Goal: Transaction & Acquisition: Purchase product/service

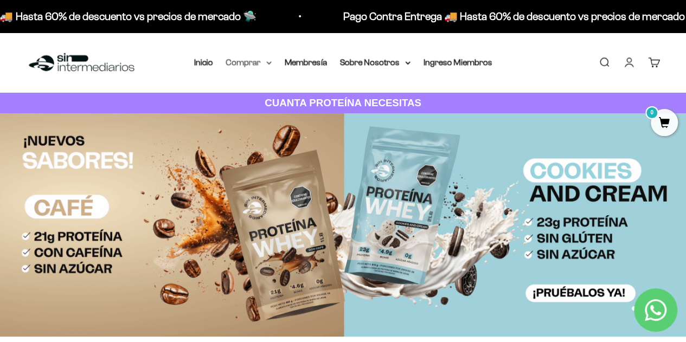
click at [270, 61] on icon at bounding box center [268, 63] width 5 height 4
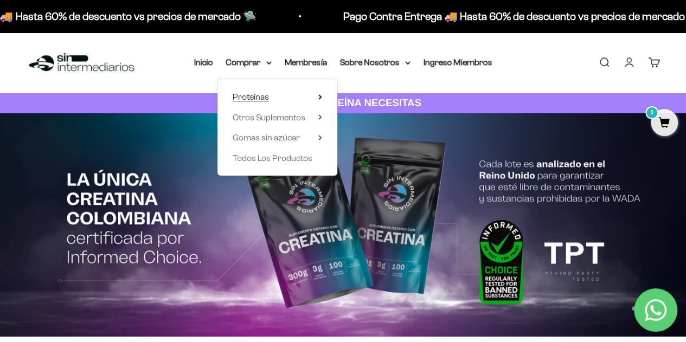
click at [322, 98] on icon at bounding box center [321, 96] width 4 height 5
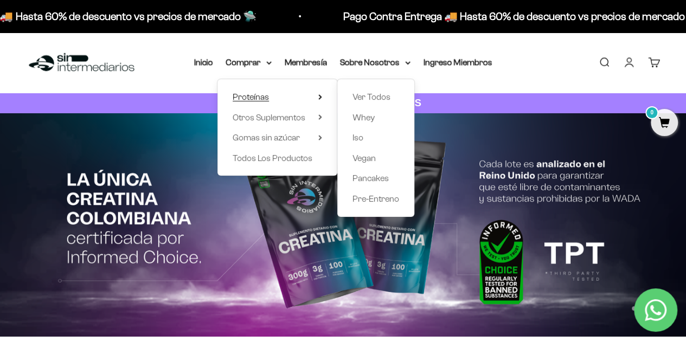
click at [244, 94] on span "Proteínas" at bounding box center [251, 96] width 36 height 9
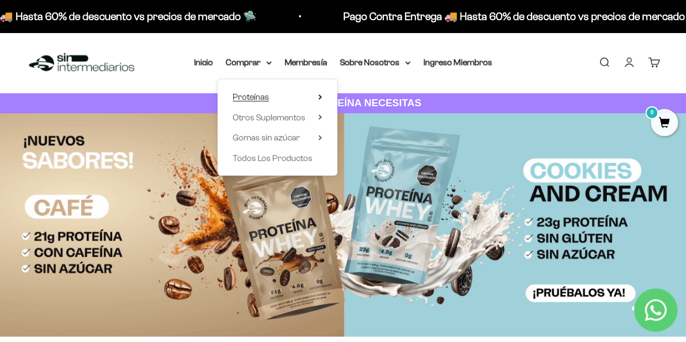
click at [258, 96] on span "Proteínas" at bounding box center [251, 96] width 36 height 9
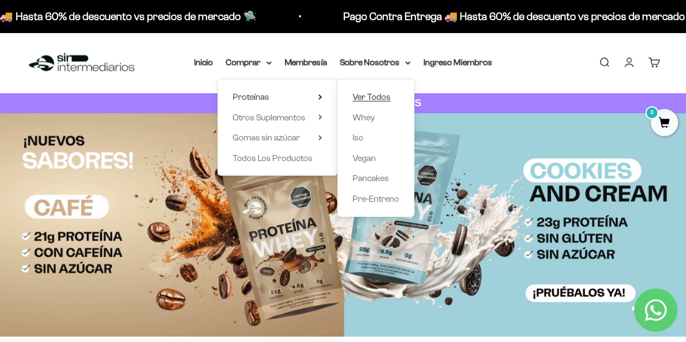
click at [366, 97] on span "Ver Todos" at bounding box center [372, 96] width 38 height 9
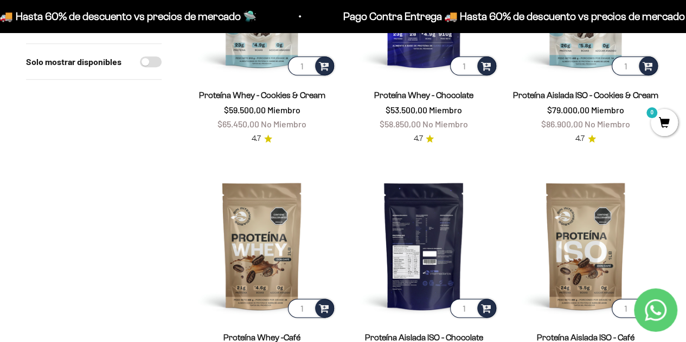
scroll to position [544, 0]
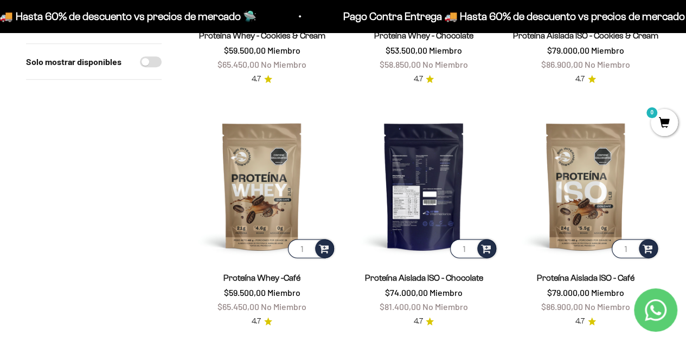
click at [430, 204] on img at bounding box center [423, 186] width 149 height 149
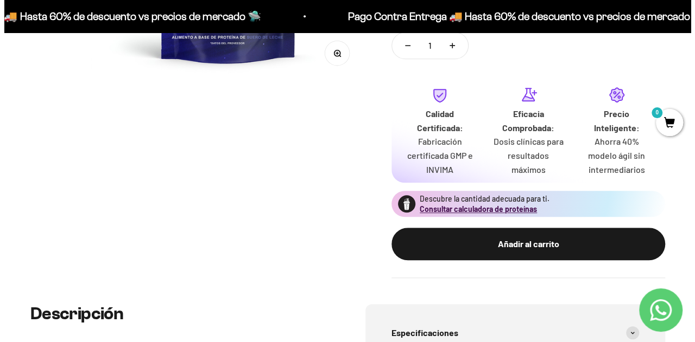
scroll to position [311, 0]
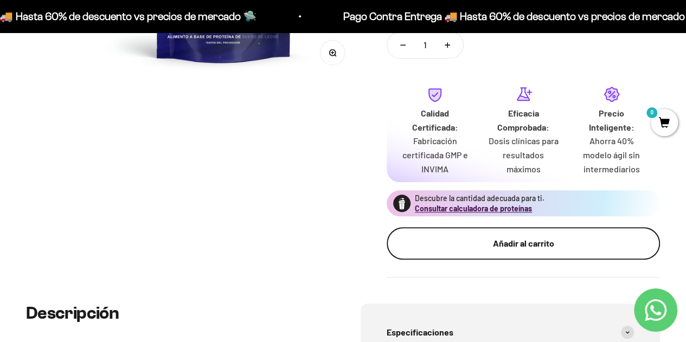
click at [506, 256] on button "Añadir al carrito" at bounding box center [524, 243] width 274 height 33
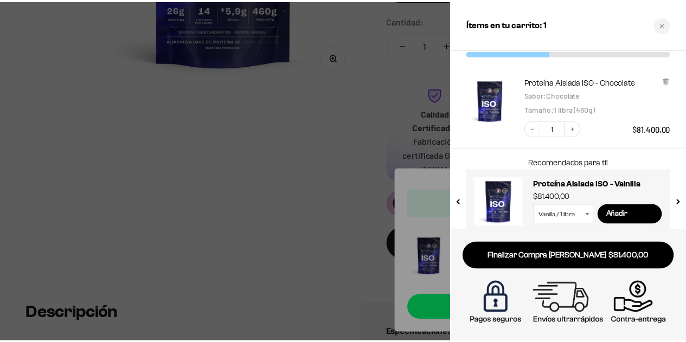
scroll to position [58, 0]
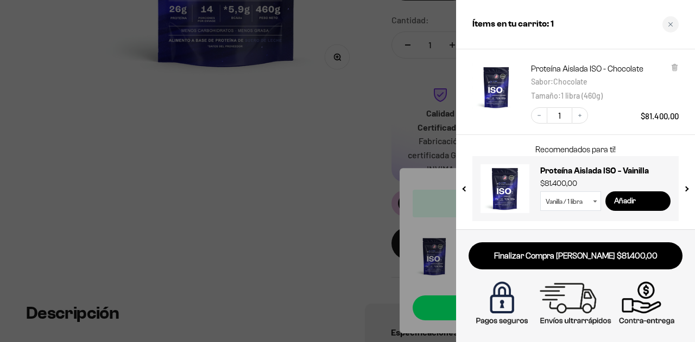
click at [307, 261] on div at bounding box center [347, 171] width 695 height 342
